Goal: Find specific page/section: Find specific page/section

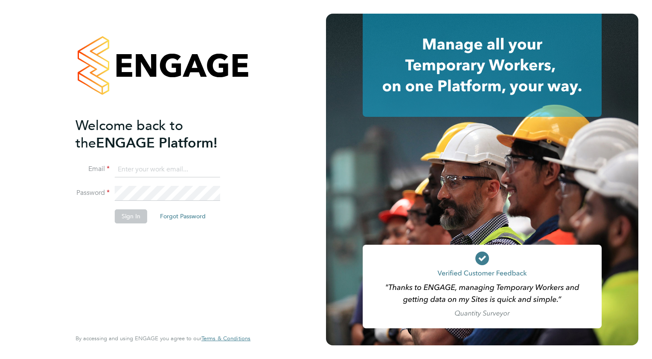
type input "colin.earp@ganymedesolutions.co.uk"
click at [121, 220] on button "Sign In" at bounding box center [131, 216] width 32 height 14
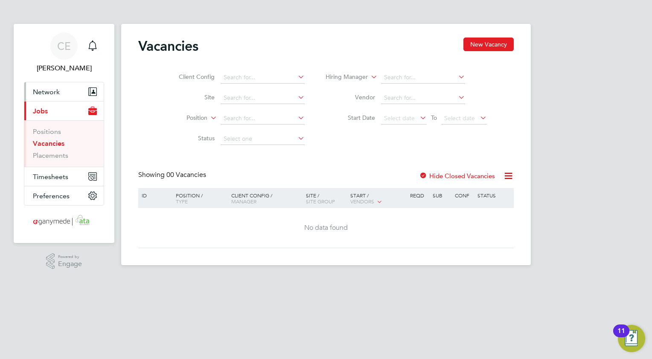
click at [44, 93] on span "Network" at bounding box center [46, 92] width 27 height 8
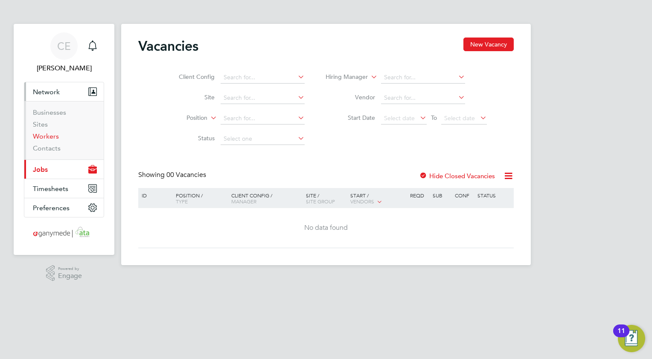
click at [43, 136] on link "Workers" at bounding box center [46, 136] width 26 height 8
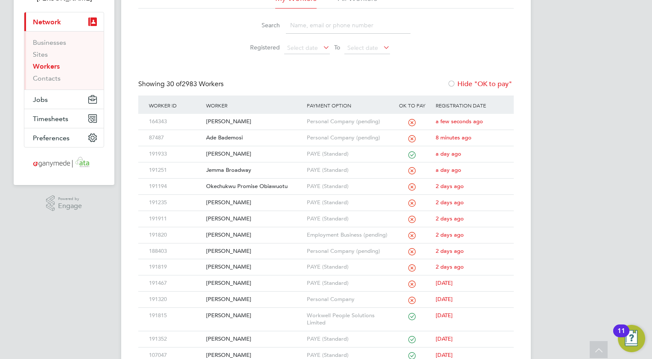
scroll to position [85, 0]
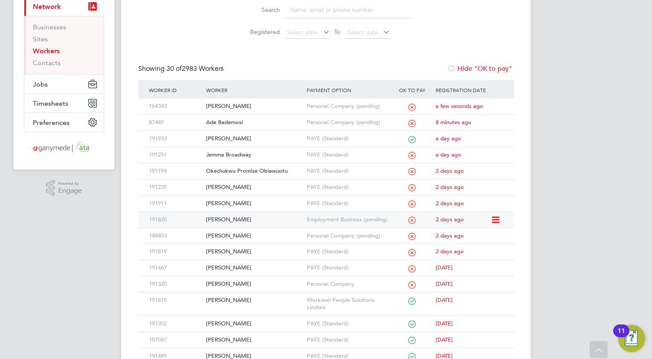
click at [213, 218] on div "[PERSON_NAME]" at bounding box center [254, 220] width 100 height 16
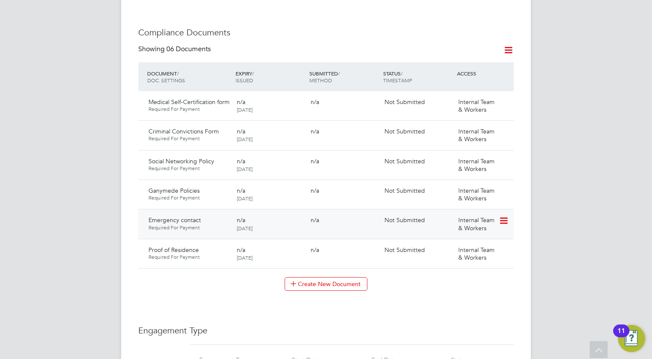
scroll to position [469, 0]
